Goal: Information Seeking & Learning: Learn about a topic

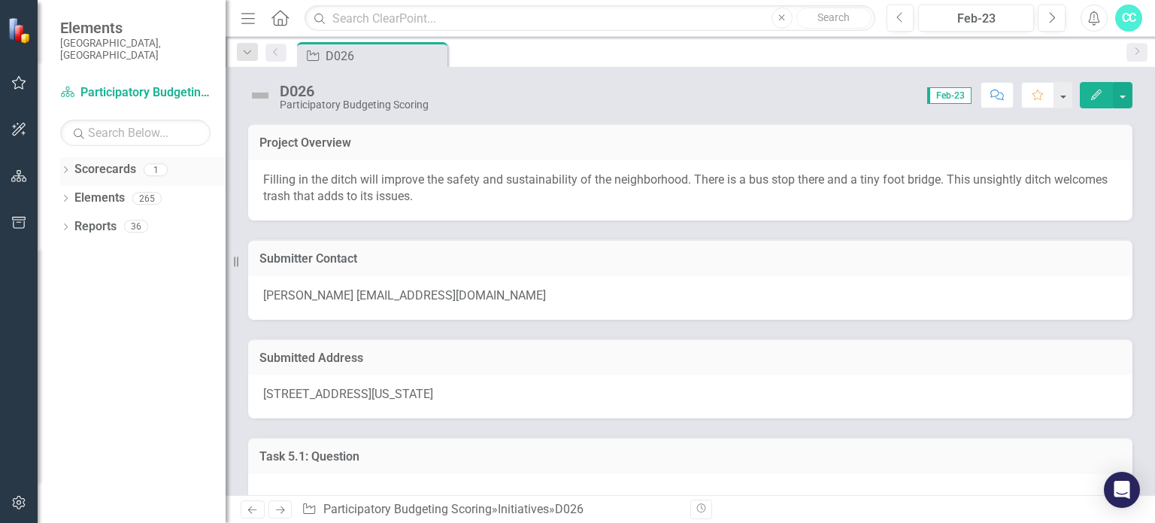
click at [115, 163] on link "Scorecards" at bounding box center [105, 169] width 62 height 17
click at [66, 196] on icon "Dropdown" at bounding box center [65, 200] width 11 height 8
click at [66, 157] on div "Dropdown Scorecards 1" at bounding box center [142, 171] width 165 height 29
click at [64, 167] on icon "Dropdown" at bounding box center [65, 171] width 11 height 8
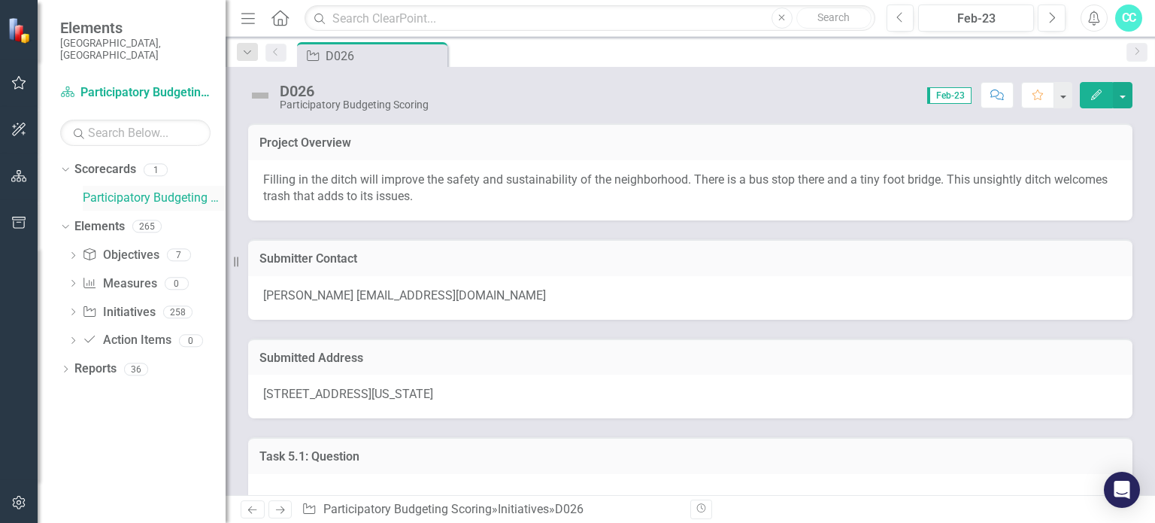
click at [108, 190] on link "Participatory Budgeting Scoring" at bounding box center [154, 198] width 143 height 17
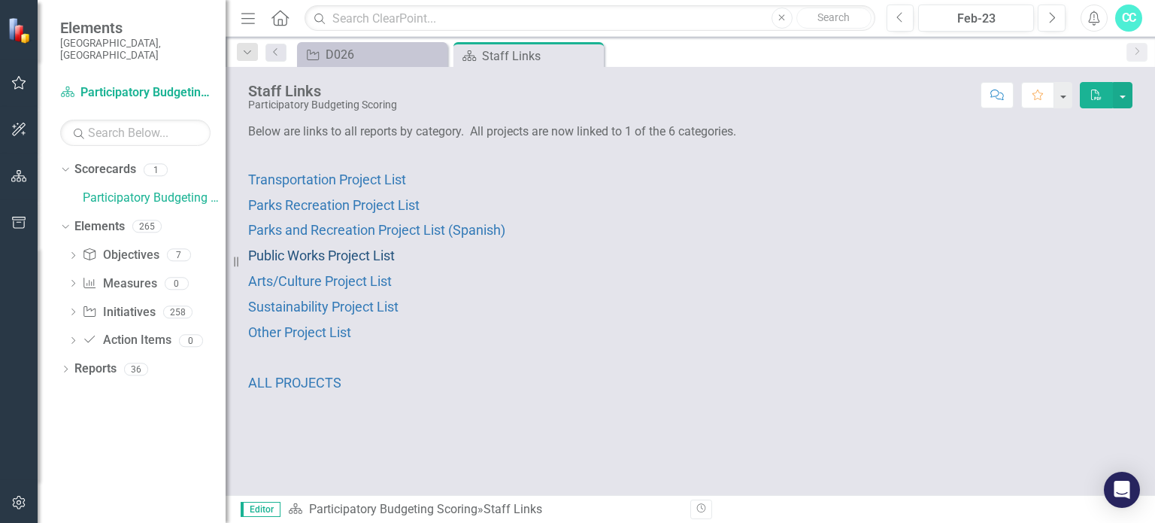
click at [307, 247] on span "Public Works Project List" at bounding box center [321, 255] width 147 height 16
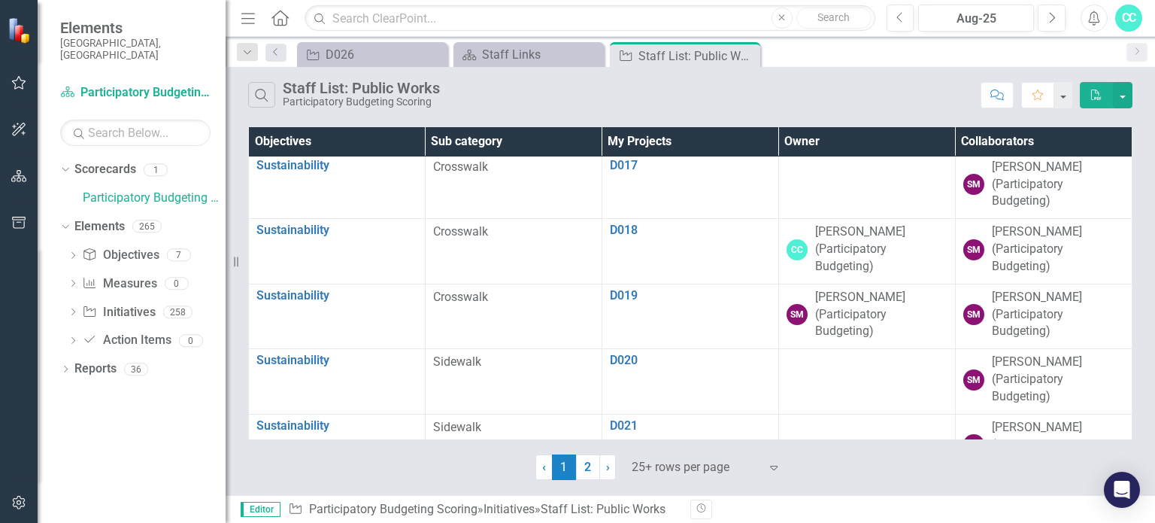
scroll to position [1079, 0]
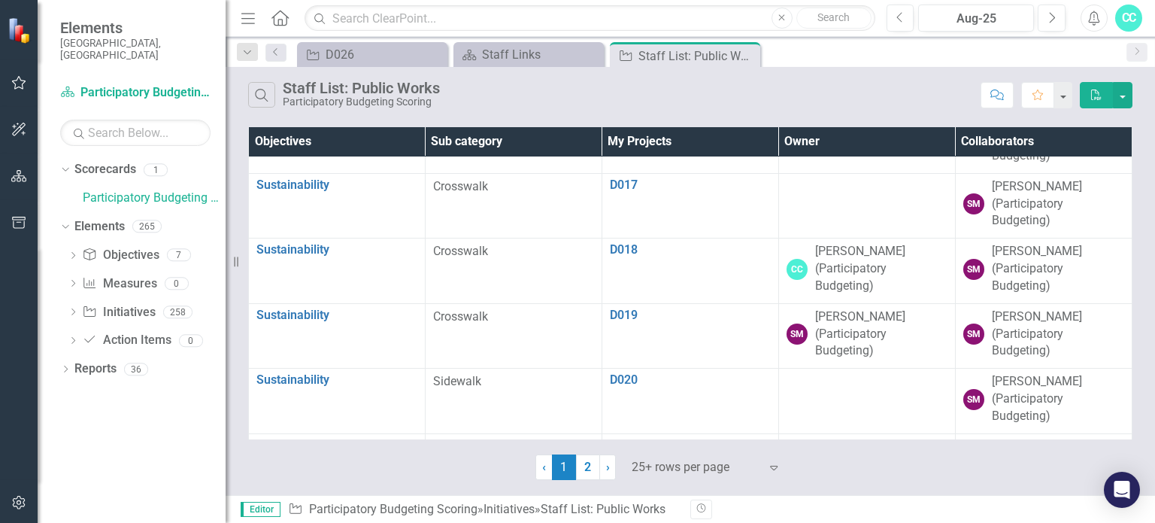
click at [685, 134] on th "Owner" at bounding box center [867, 141] width 177 height 29
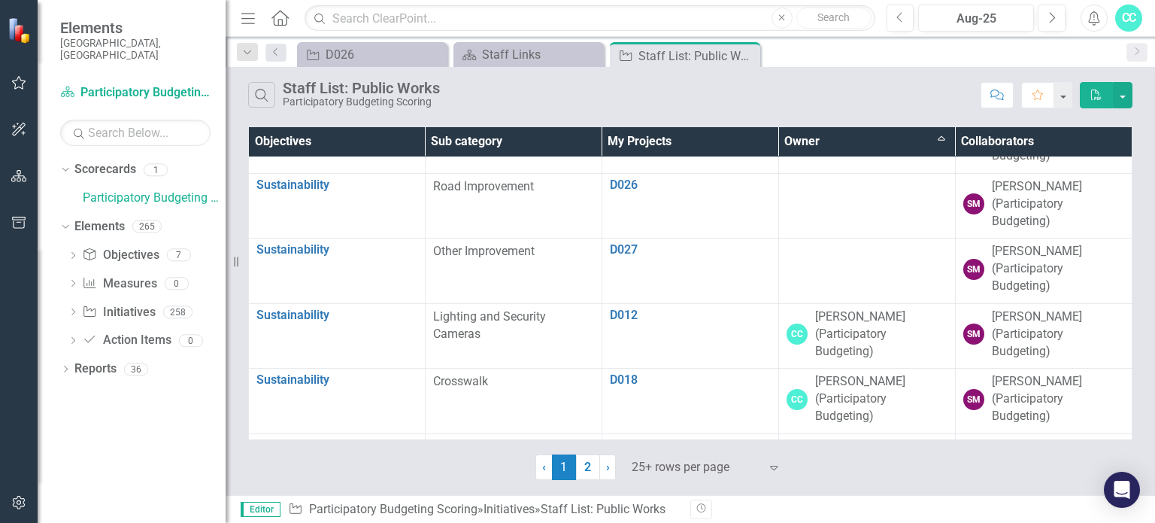
scroll to position [1080, 0]
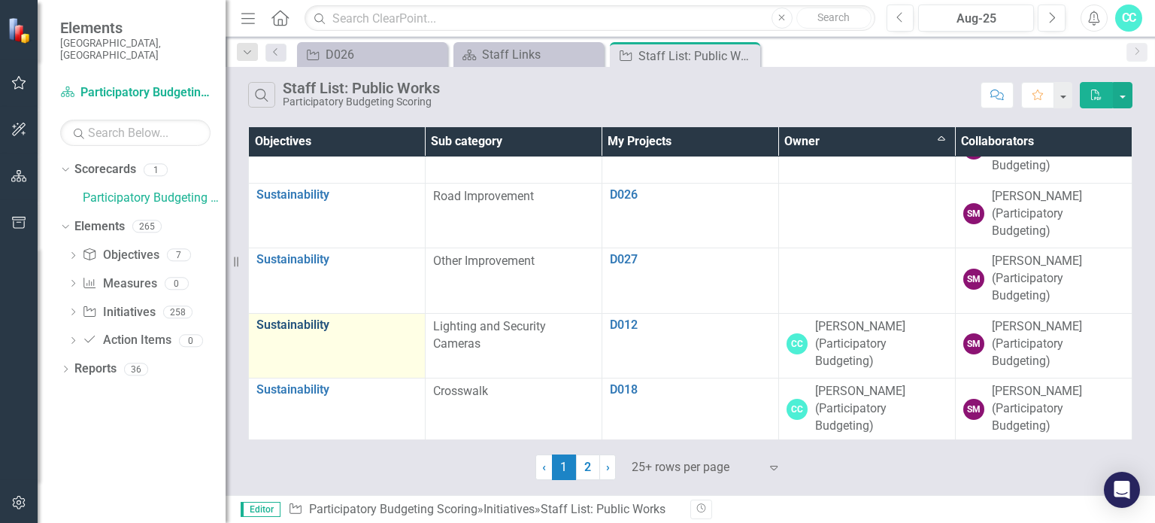
click at [297, 320] on link "Sustainability" at bounding box center [337, 325] width 161 height 14
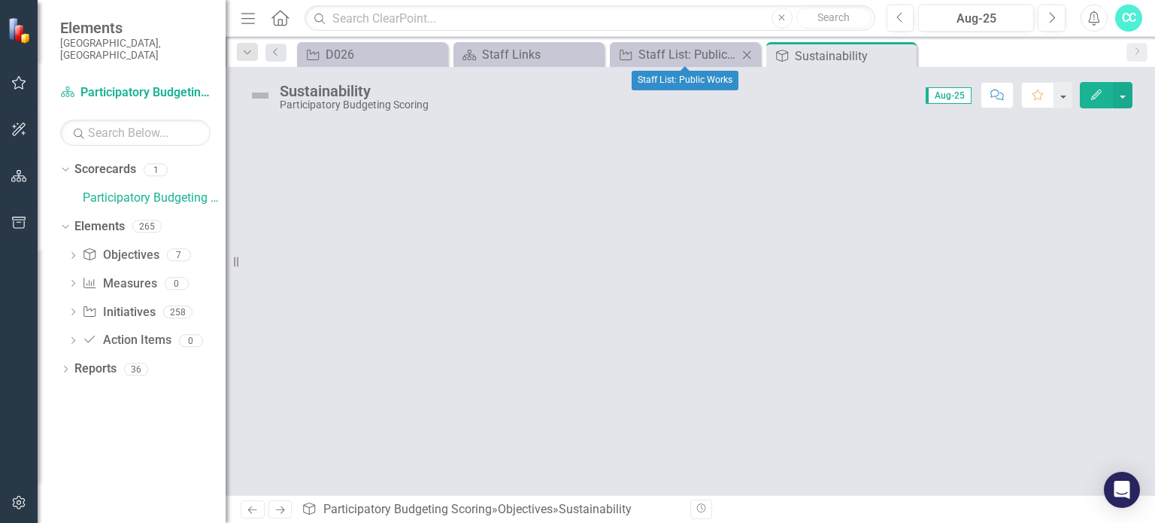
click at [685, 44] on div "Initiative Staff List: Public Works Close" at bounding box center [685, 54] width 150 height 25
click at [685, 59] on div "Staff List: Public Works" at bounding box center [688, 54] width 99 height 19
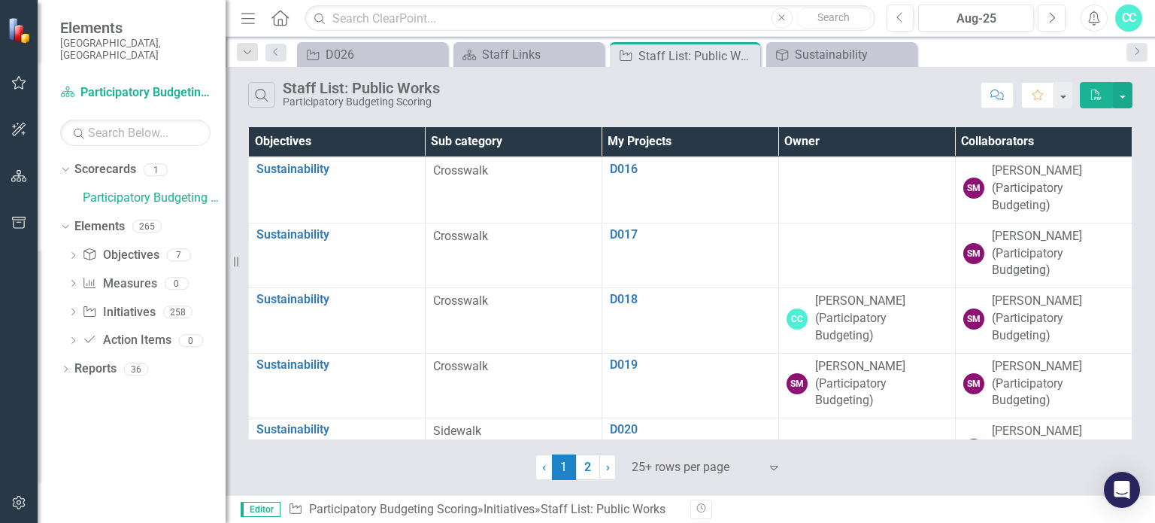
scroll to position [1043, 0]
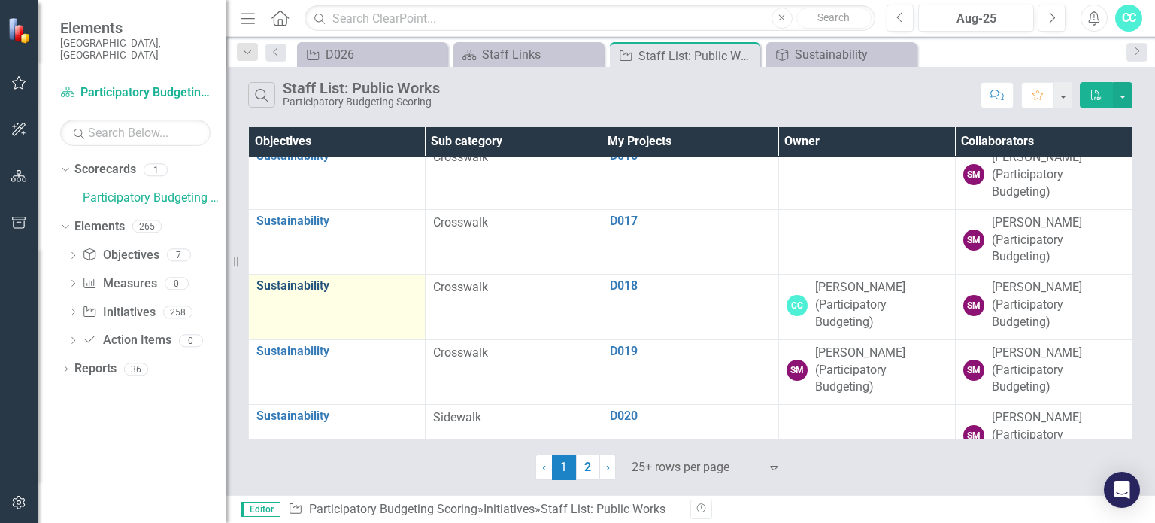
click at [292, 282] on link "Sustainability" at bounding box center [337, 286] width 161 height 14
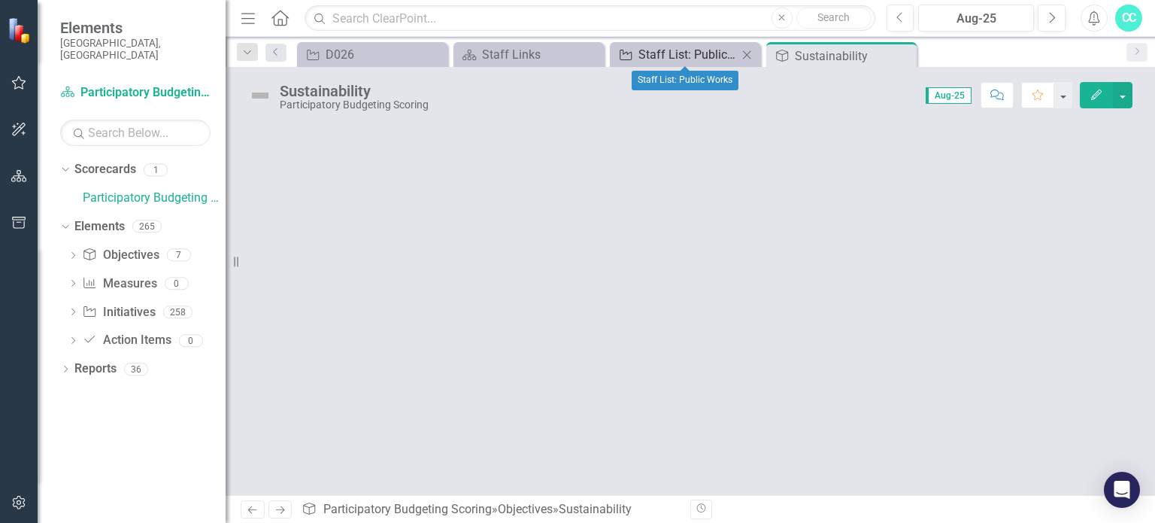
click at [670, 45] on div "Staff List: Public Works" at bounding box center [688, 54] width 99 height 19
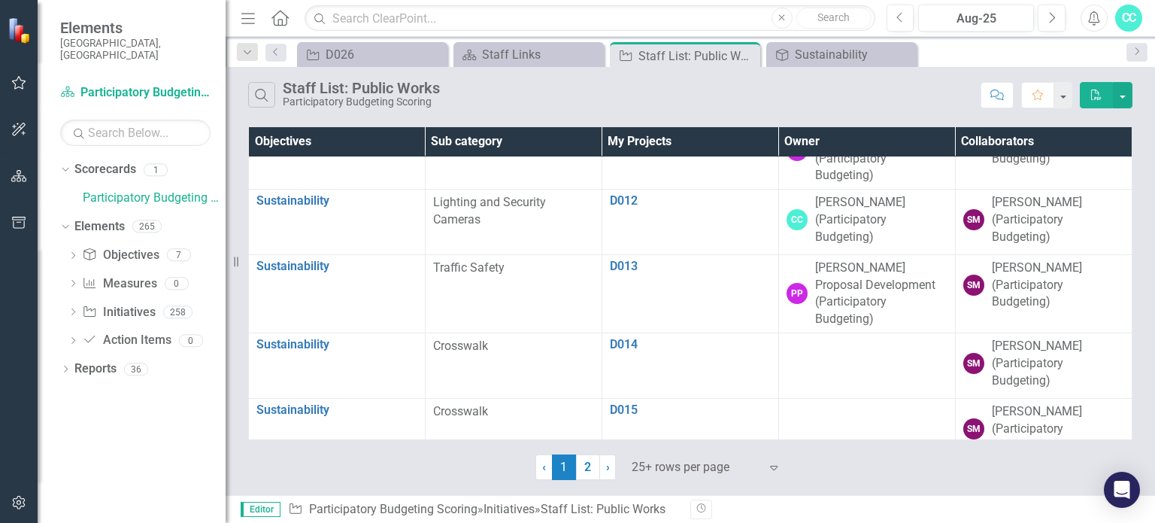
scroll to position [730, 0]
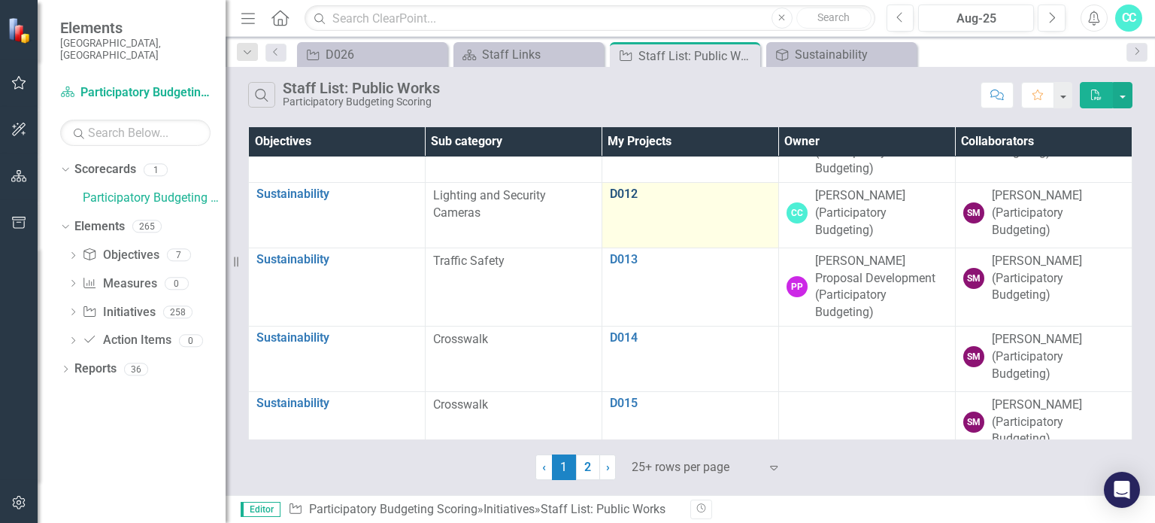
click at [624, 193] on link "D012" at bounding box center [690, 194] width 161 height 14
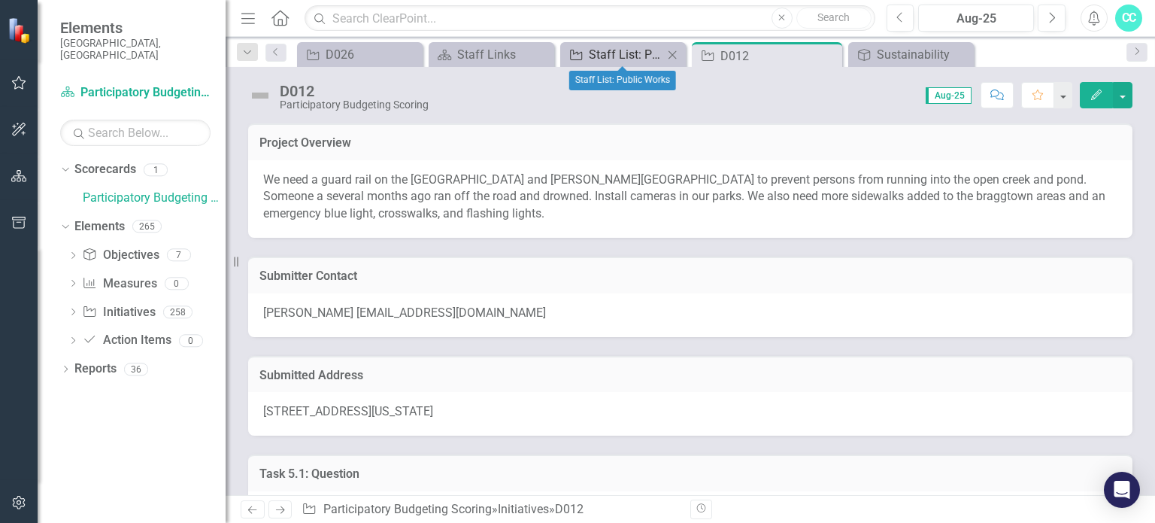
click at [629, 47] on div "Staff List: Public Works" at bounding box center [626, 54] width 74 height 19
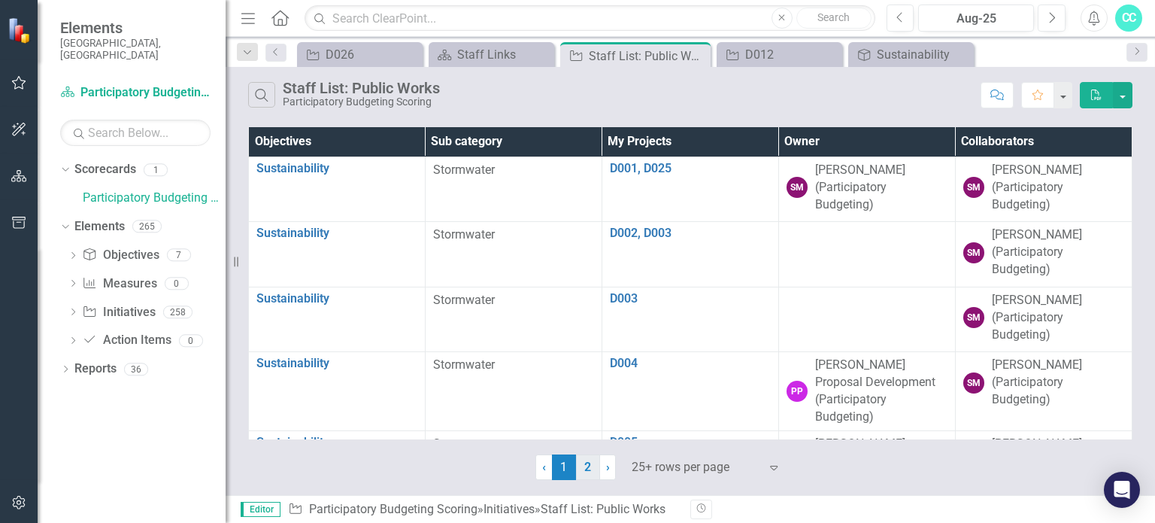
click at [589, 469] on link "2" at bounding box center [588, 467] width 24 height 26
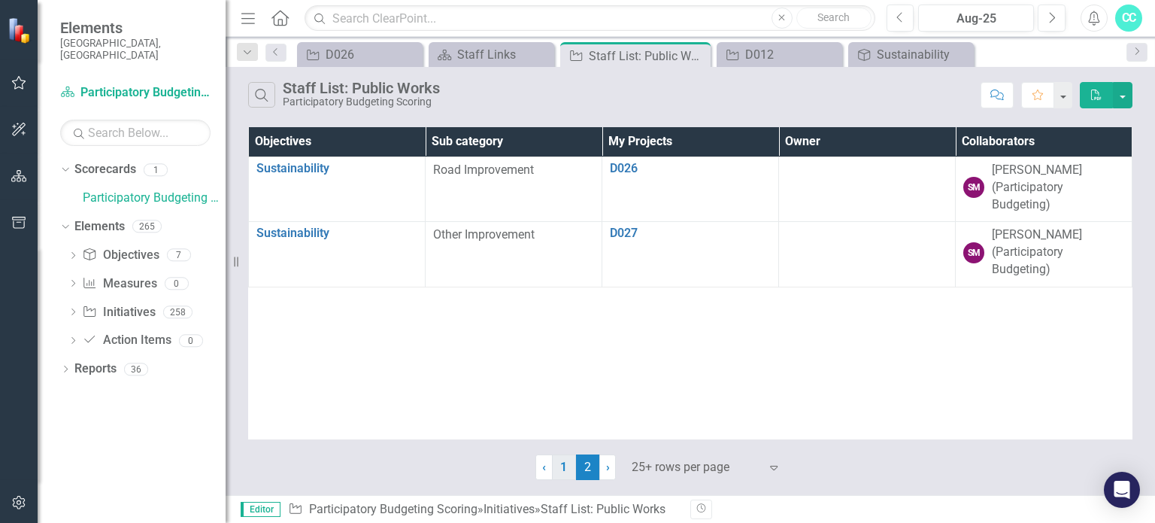
click at [565, 466] on link "1" at bounding box center [564, 467] width 24 height 26
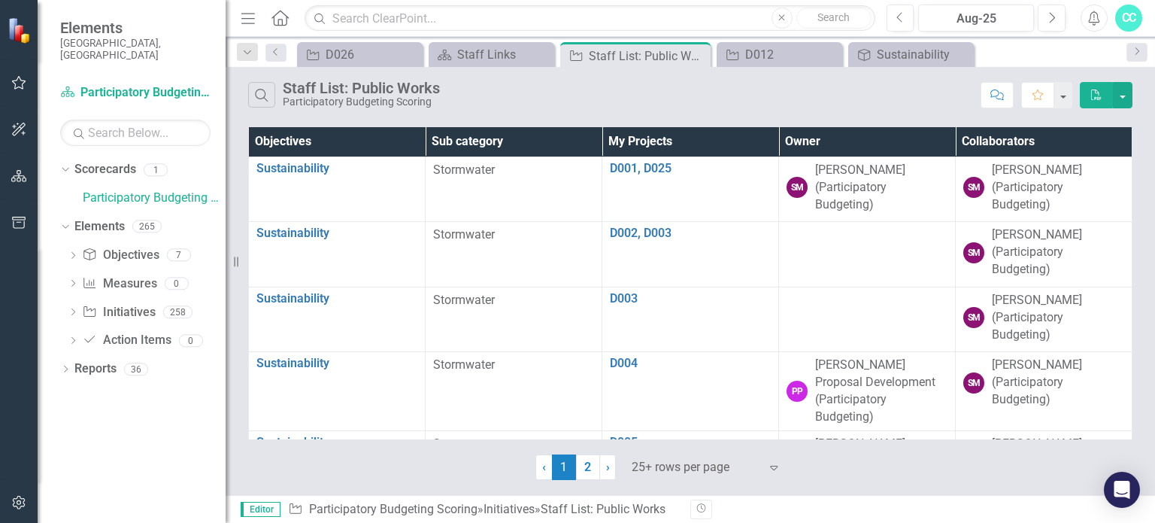
click at [685, 141] on th "Owner" at bounding box center [867, 141] width 177 height 29
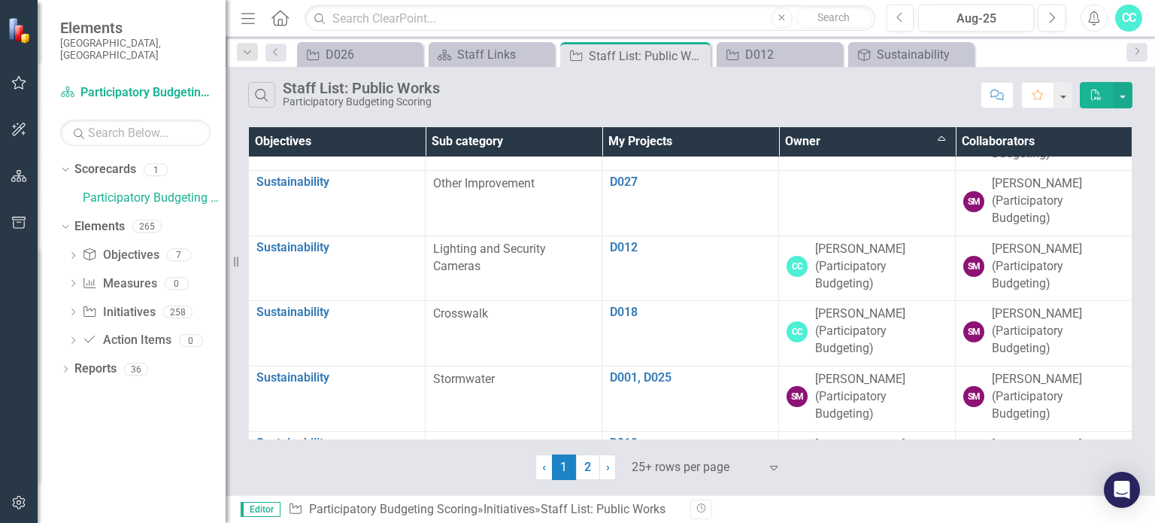
scroll to position [1154, 0]
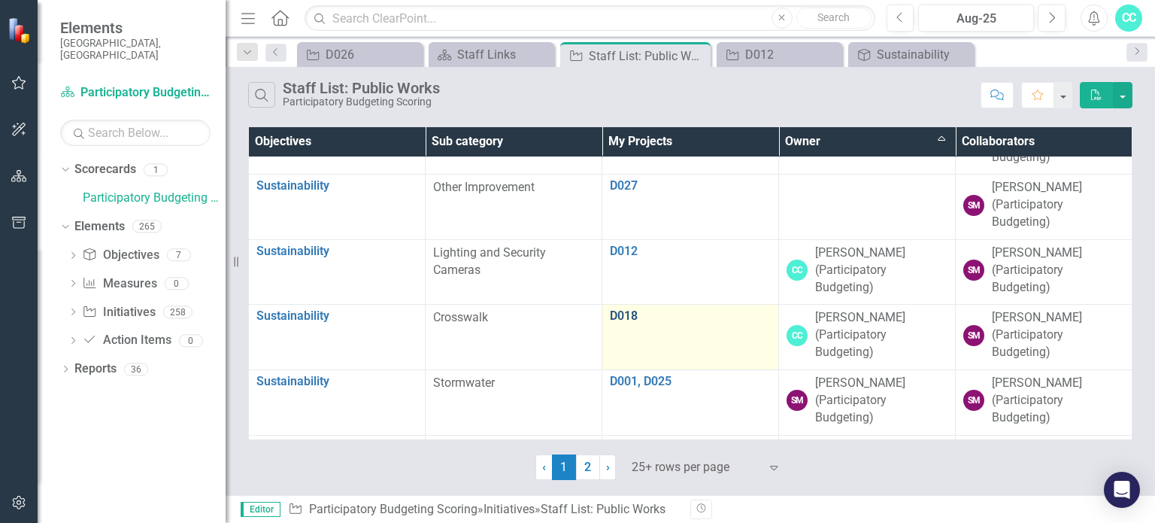
click at [627, 315] on link "D018" at bounding box center [690, 316] width 161 height 14
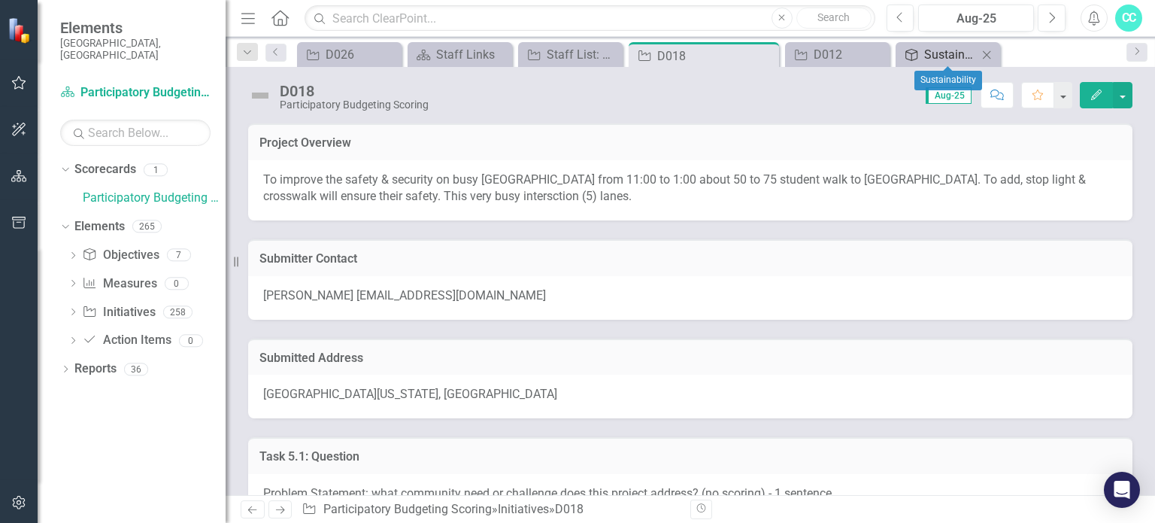
click at [685, 55] on div "Sustainability" at bounding box center [951, 54] width 53 height 19
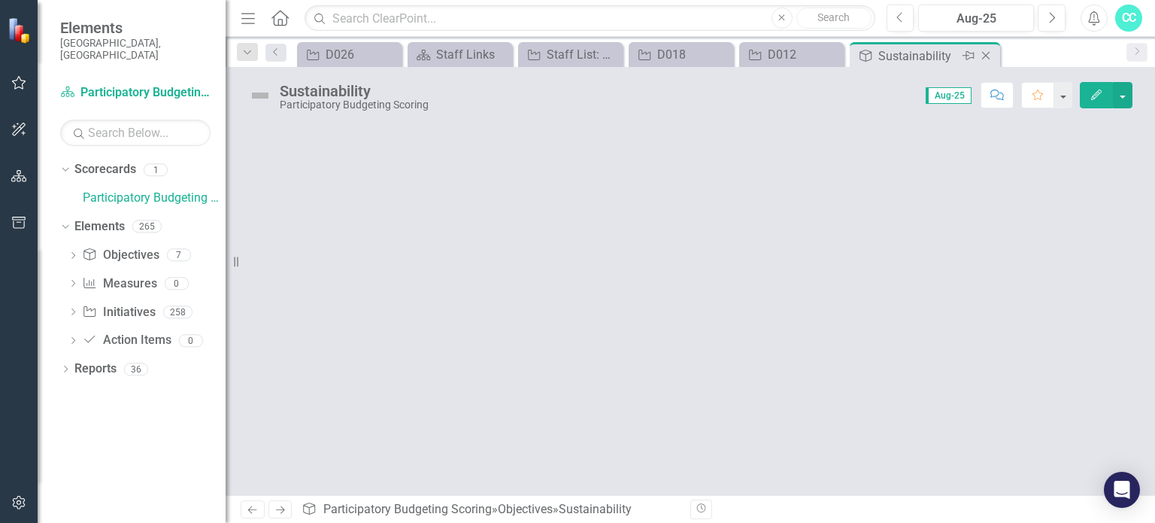
click at [685, 53] on icon "Close" at bounding box center [986, 56] width 15 height 12
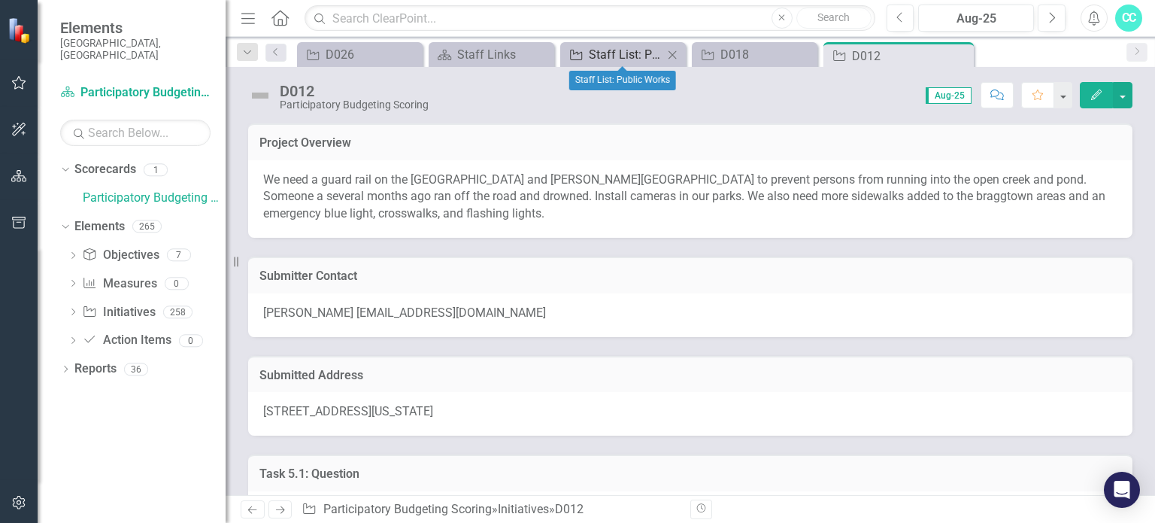
click at [635, 49] on div "Staff List: Public Works" at bounding box center [626, 54] width 74 height 19
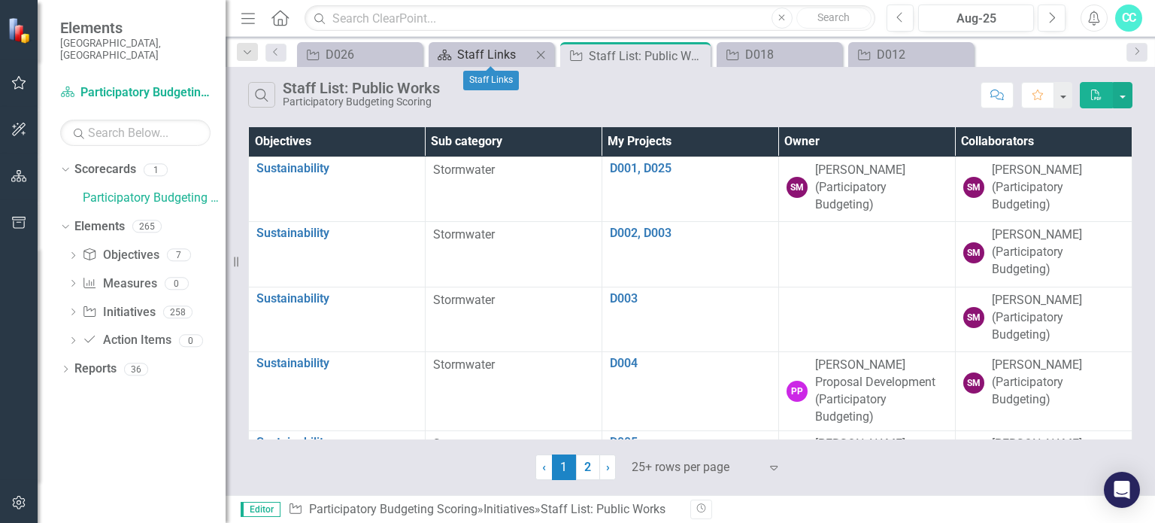
click at [474, 50] on div "Staff Links" at bounding box center [494, 54] width 74 height 19
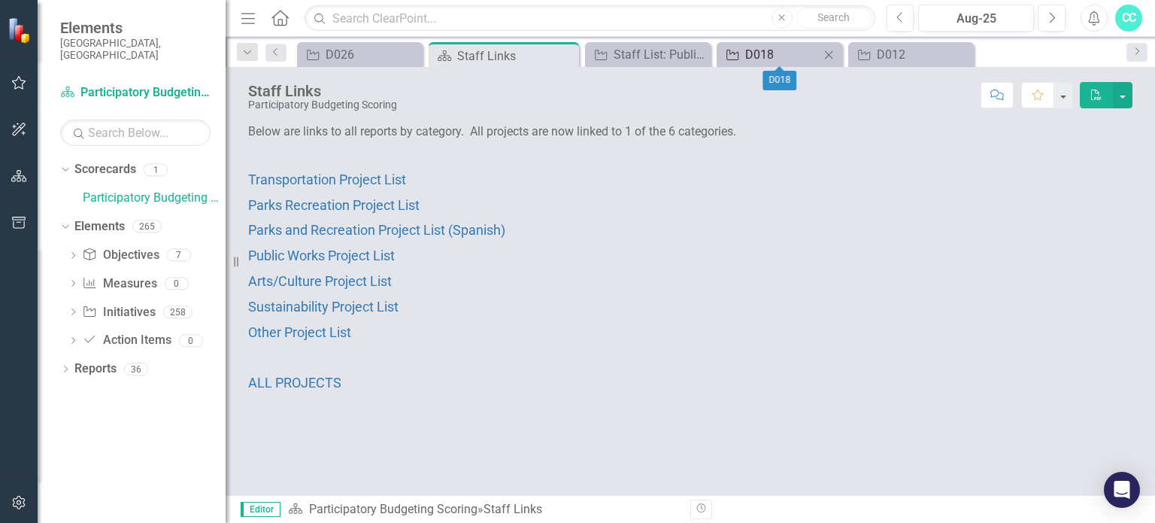
click at [685, 56] on div "D018" at bounding box center [782, 54] width 74 height 19
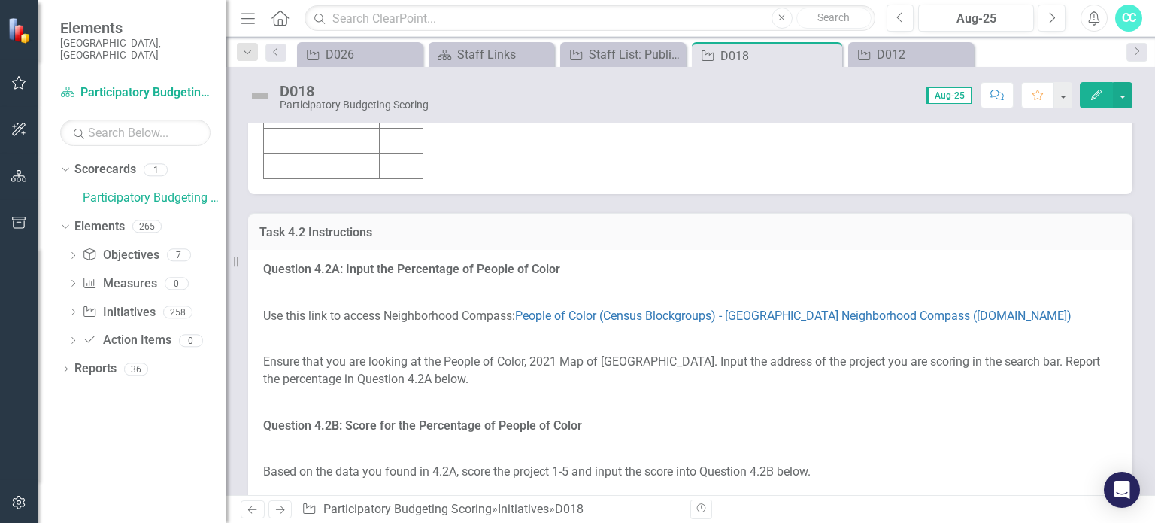
scroll to position [3579, 0]
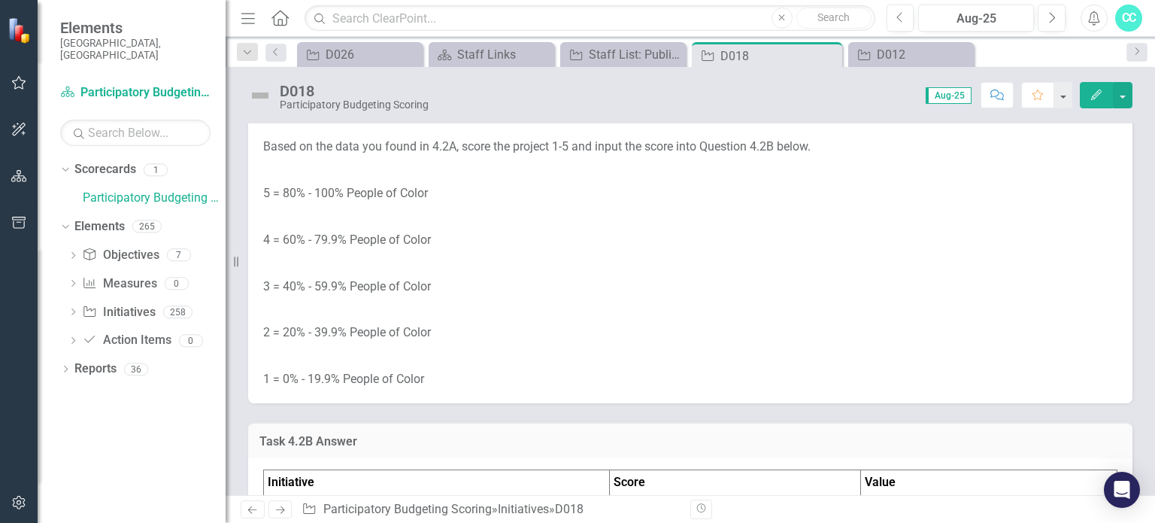
drag, startPoint x: 1152, startPoint y: 244, endPoint x: 781, endPoint y: 369, distance: 392.0
click at [685, 90] on p at bounding box center [690, 77] width 855 height 23
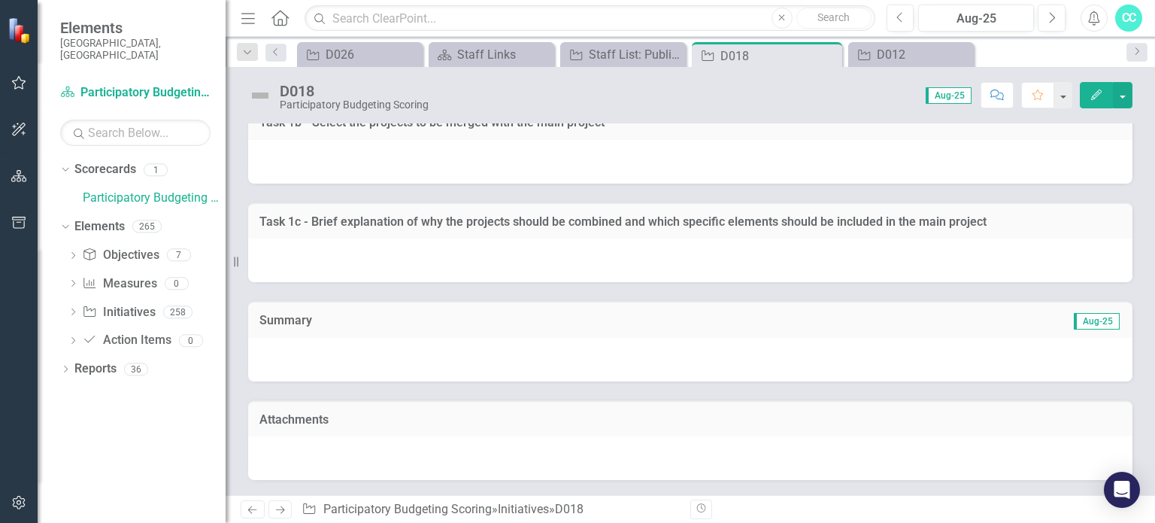
scroll to position [10920, 0]
click at [503, 357] on div at bounding box center [690, 360] width 885 height 44
click at [685, 320] on span "Aug-25" at bounding box center [1097, 321] width 46 height 17
click at [685, 52] on link "Initiative D012" at bounding box center [901, 54] width 99 height 19
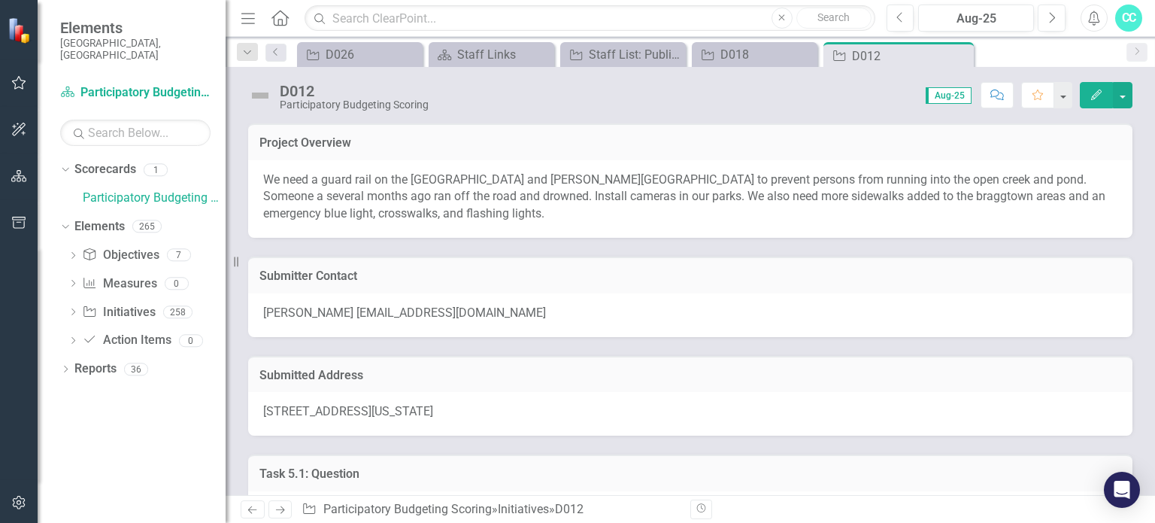
click at [685, 319] on div "[PERSON_NAME] [EMAIL_ADDRESS][DOMAIN_NAME]" at bounding box center [690, 315] width 885 height 44
click at [685, 57] on div "D018" at bounding box center [758, 54] width 74 height 19
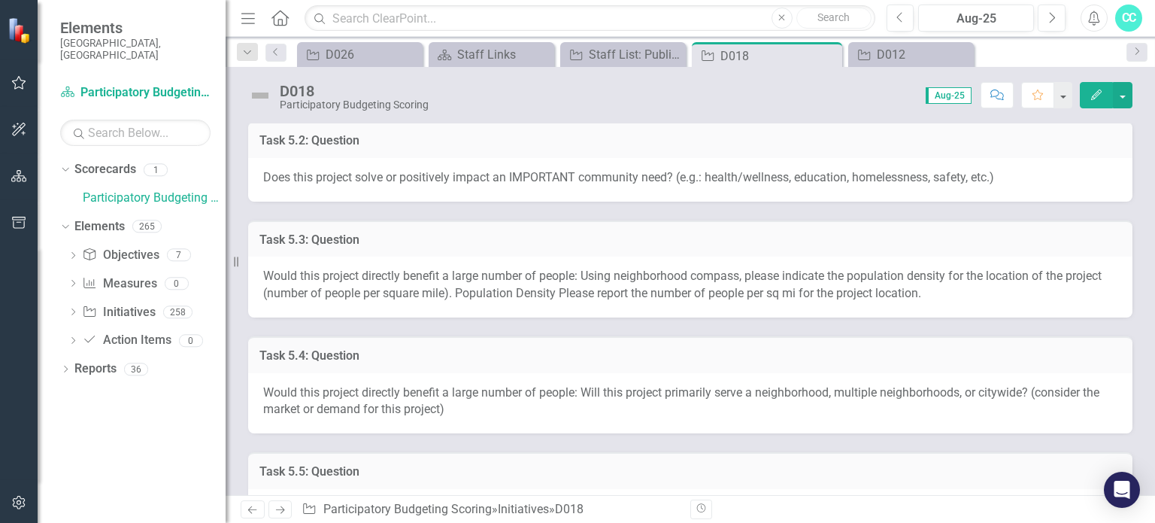
scroll to position [445, 0]
